Goal: Find specific page/section: Find specific page/section

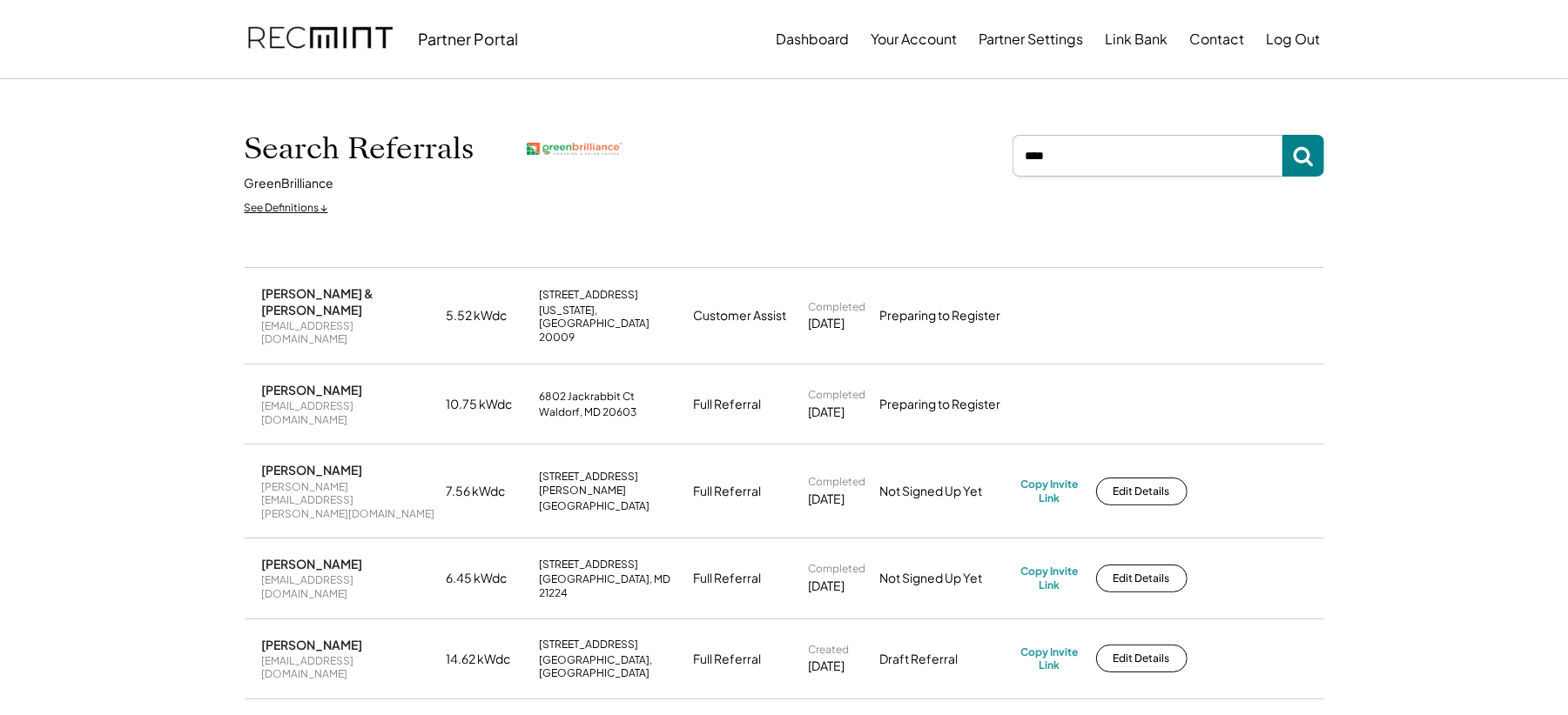
click at [1080, 161] on input "input" at bounding box center [1147, 156] width 270 height 42
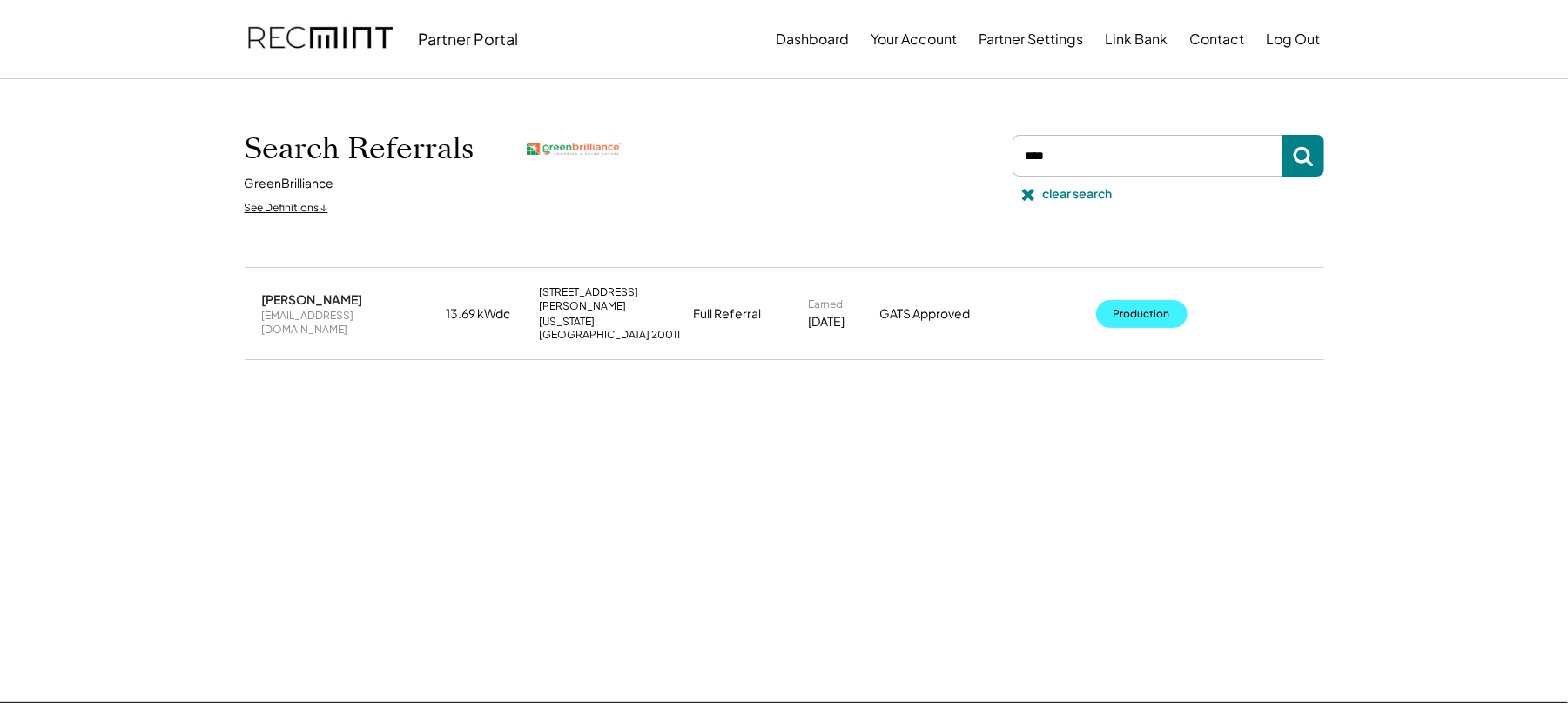
click at [1115, 308] on button "Production" at bounding box center [1141, 314] width 92 height 28
click at [1067, 142] on input "input" at bounding box center [1147, 156] width 270 height 42
click at [1064, 153] on input "input" at bounding box center [1147, 156] width 270 height 42
click at [1066, 153] on input "input" at bounding box center [1147, 156] width 270 height 42
type input "******"
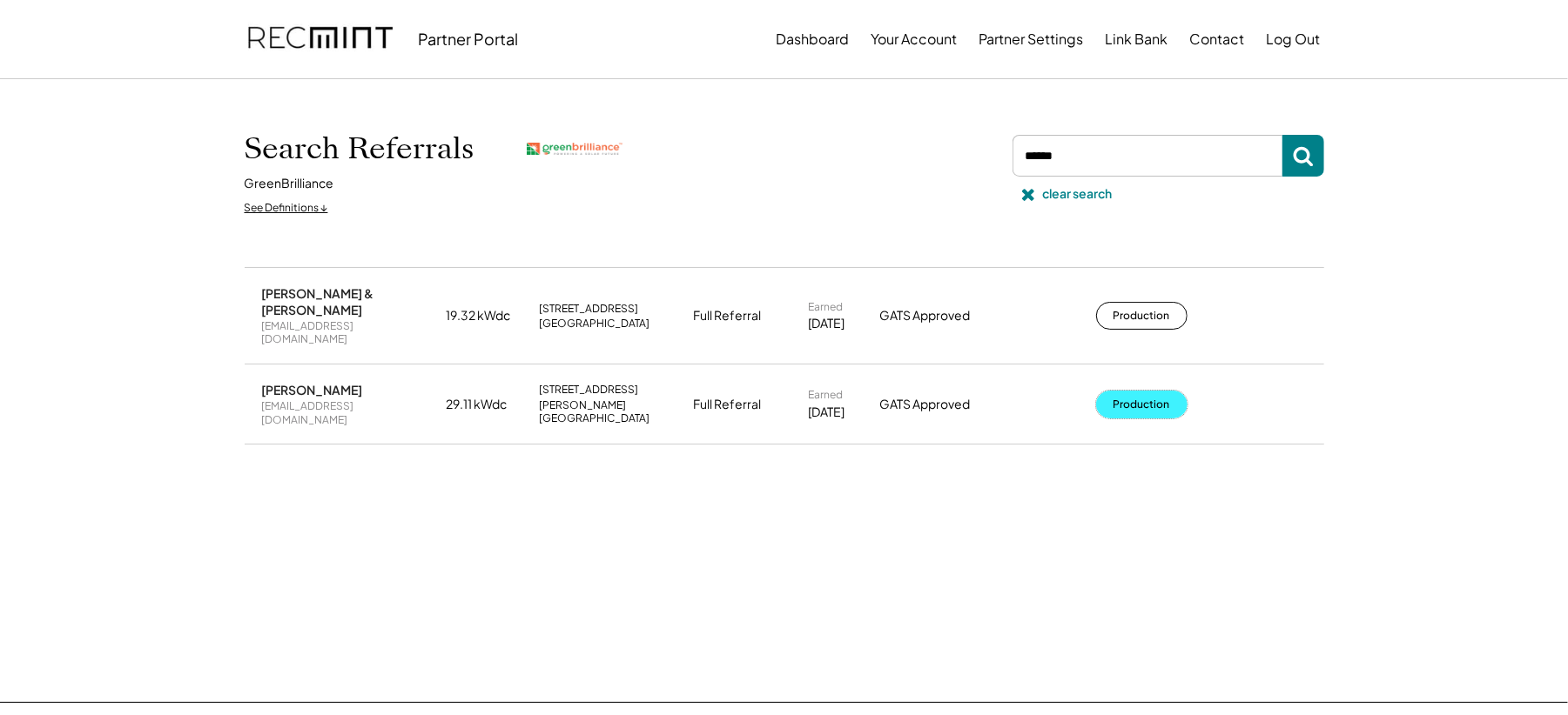
click at [1134, 391] on button "Production" at bounding box center [1141, 405] width 92 height 28
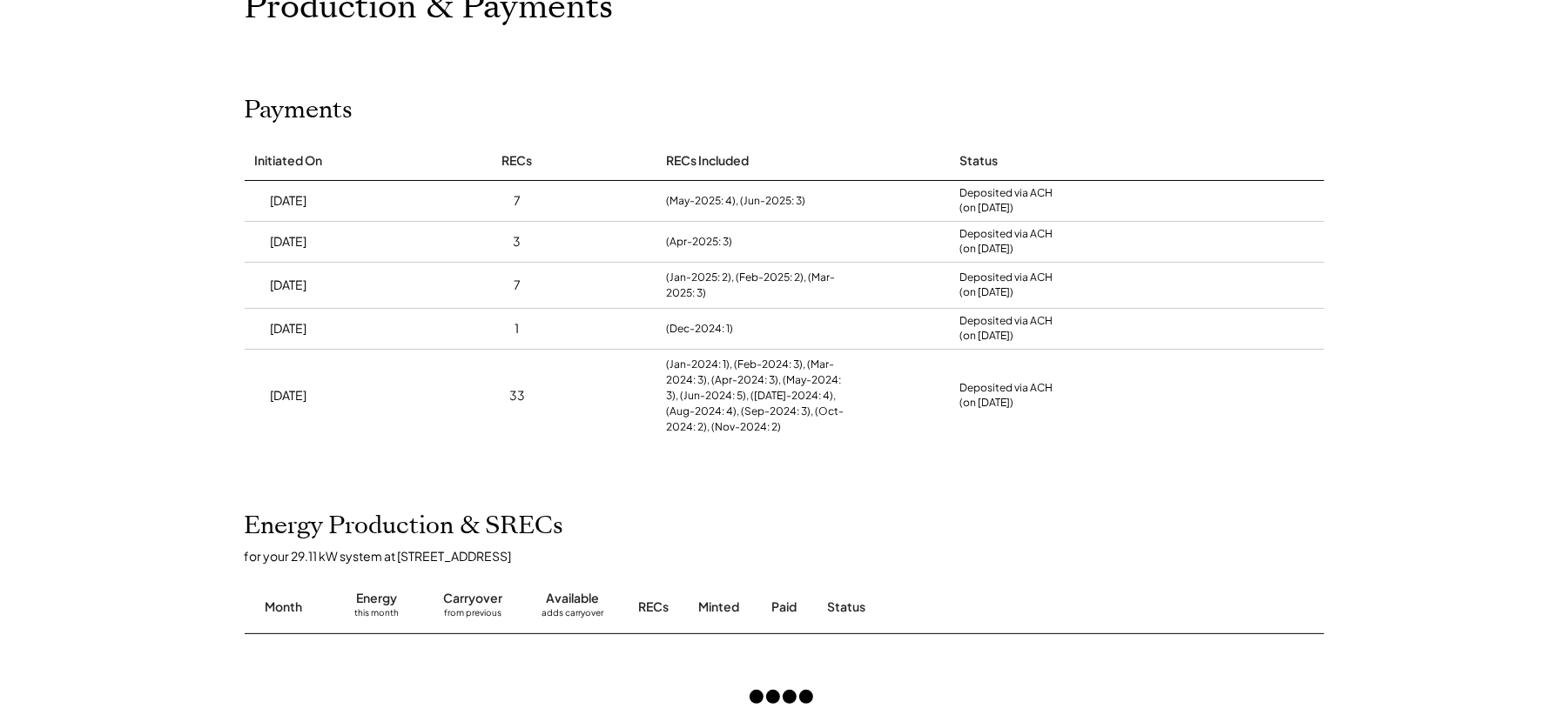
scroll to position [348, 0]
